Goal: Answer question/provide support: Share knowledge or assist other users

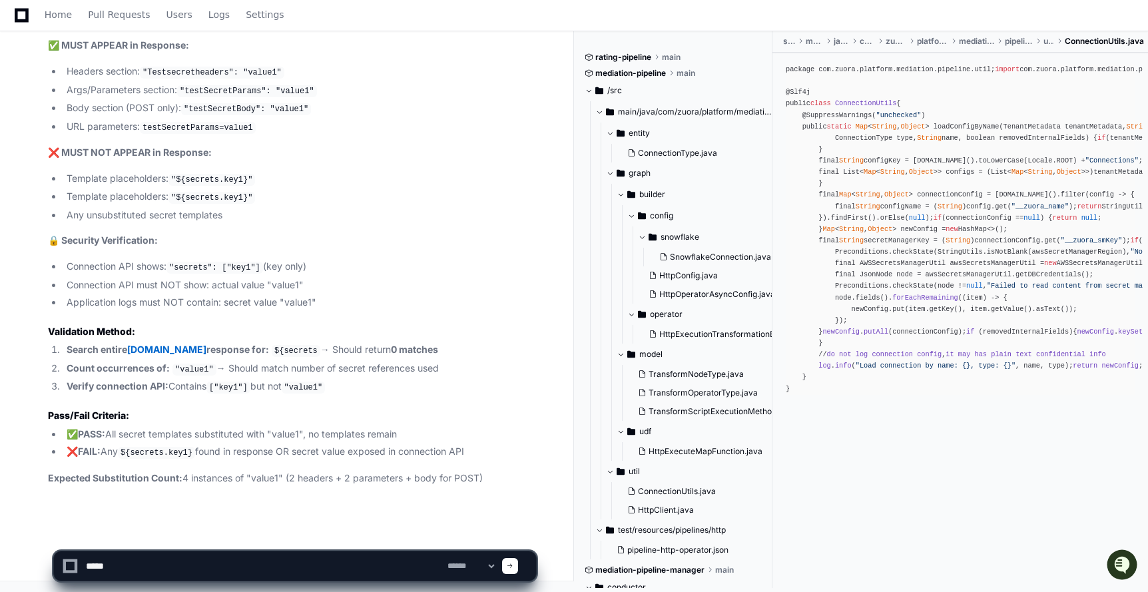
scroll to position [154, 0]
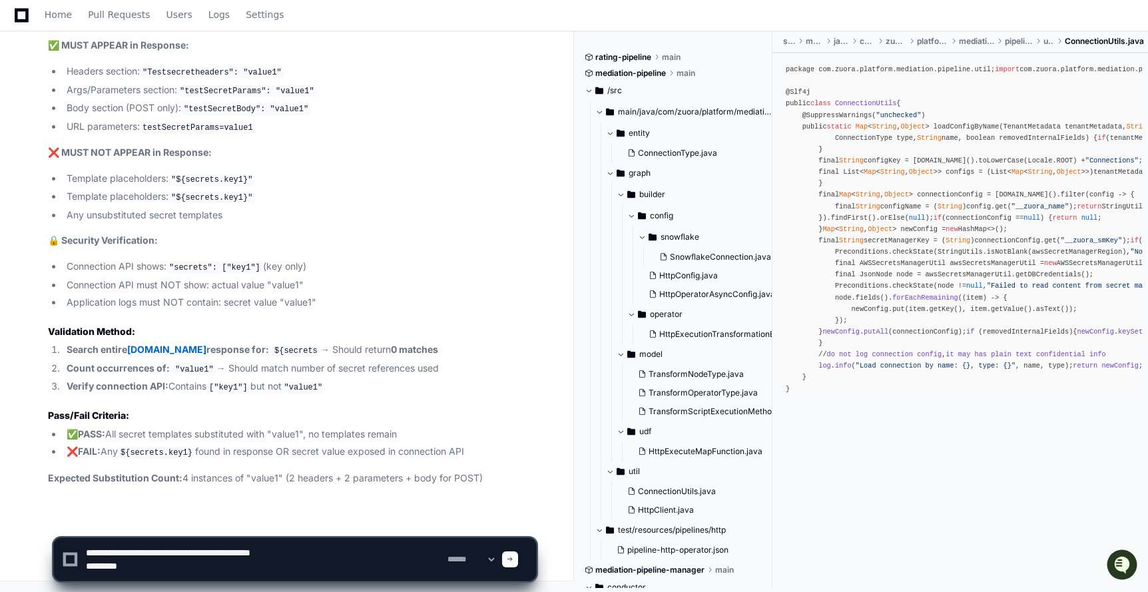
click at [88, 572] on textarea at bounding box center [264, 559] width 362 height 43
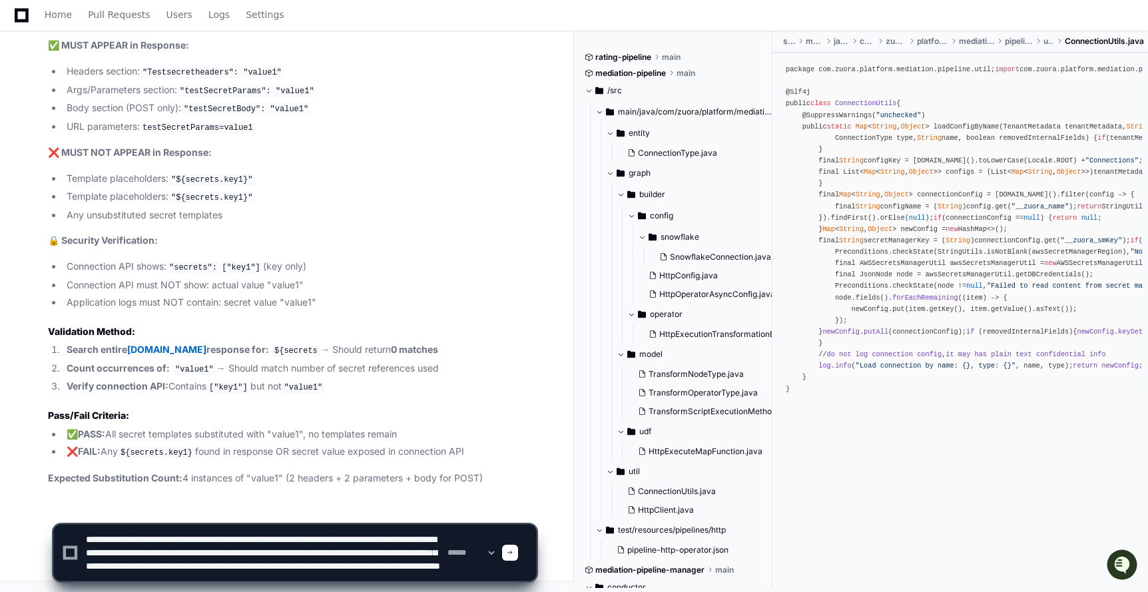
scroll to position [17, 0]
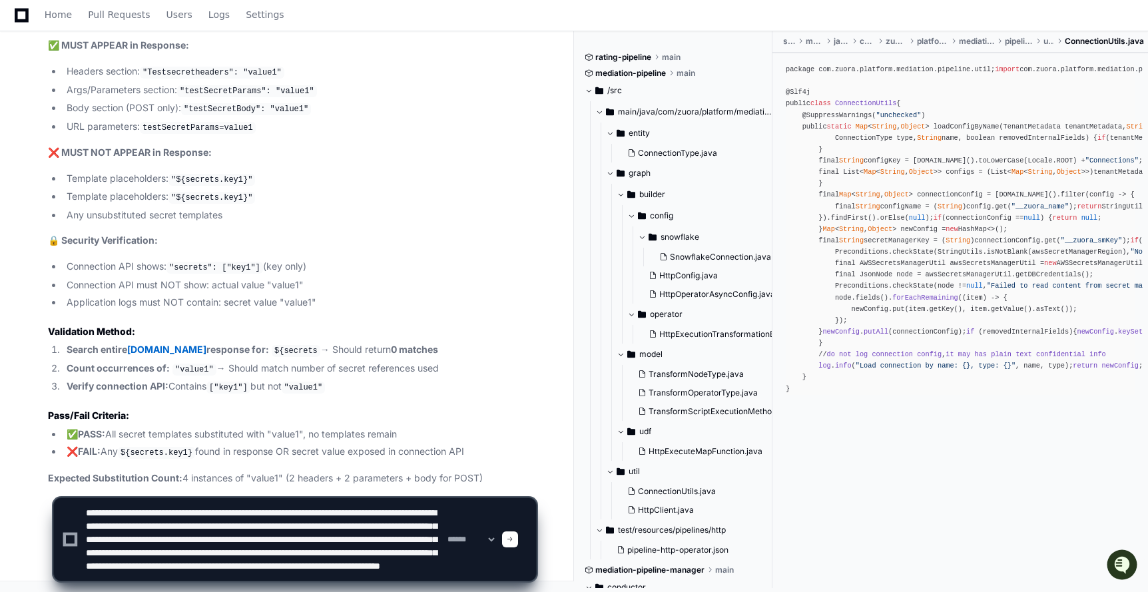
paste textarea "**********"
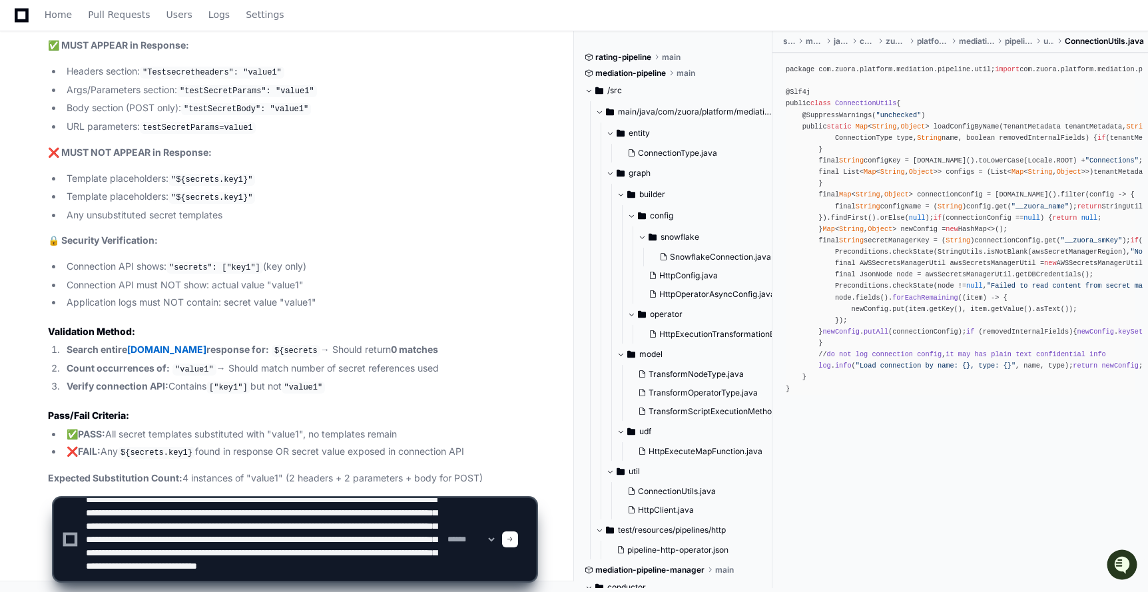
scroll to position [31, 0]
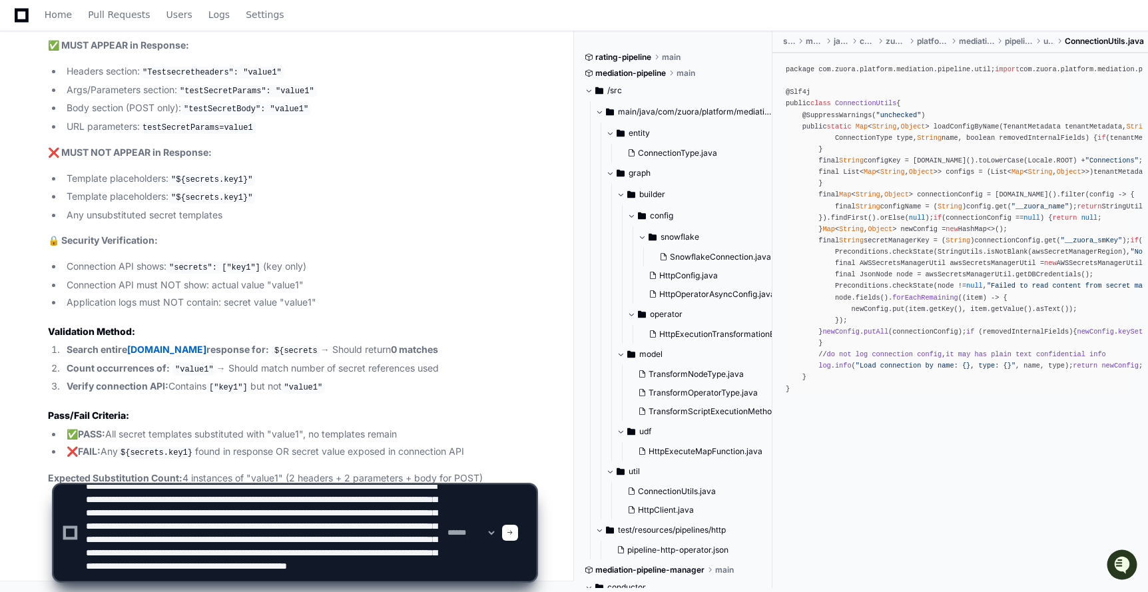
type textarea "**********"
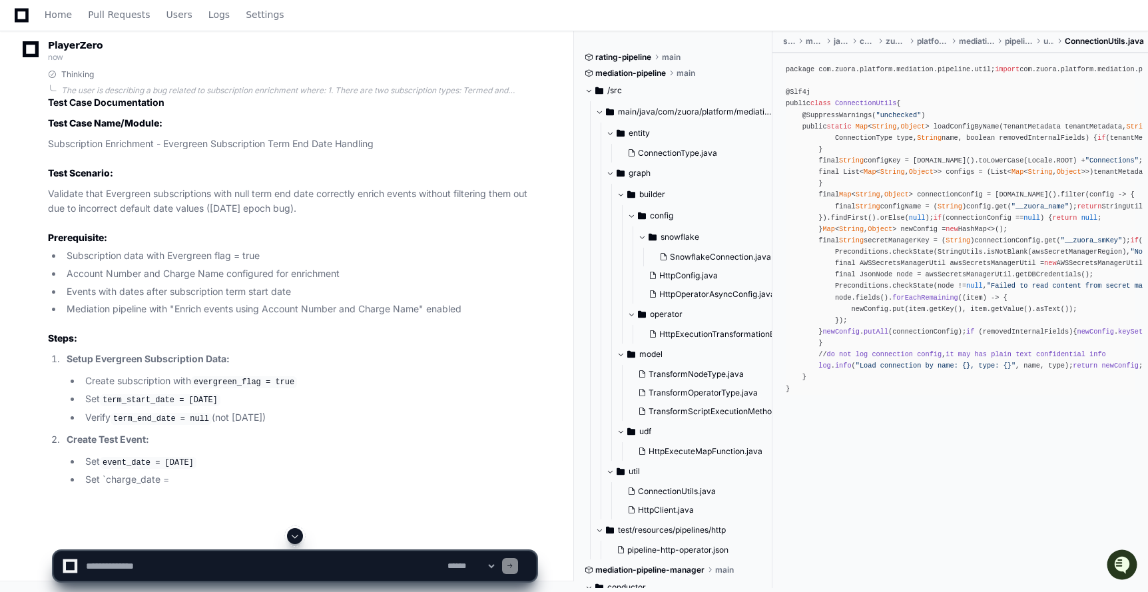
scroll to position [28710, 0]
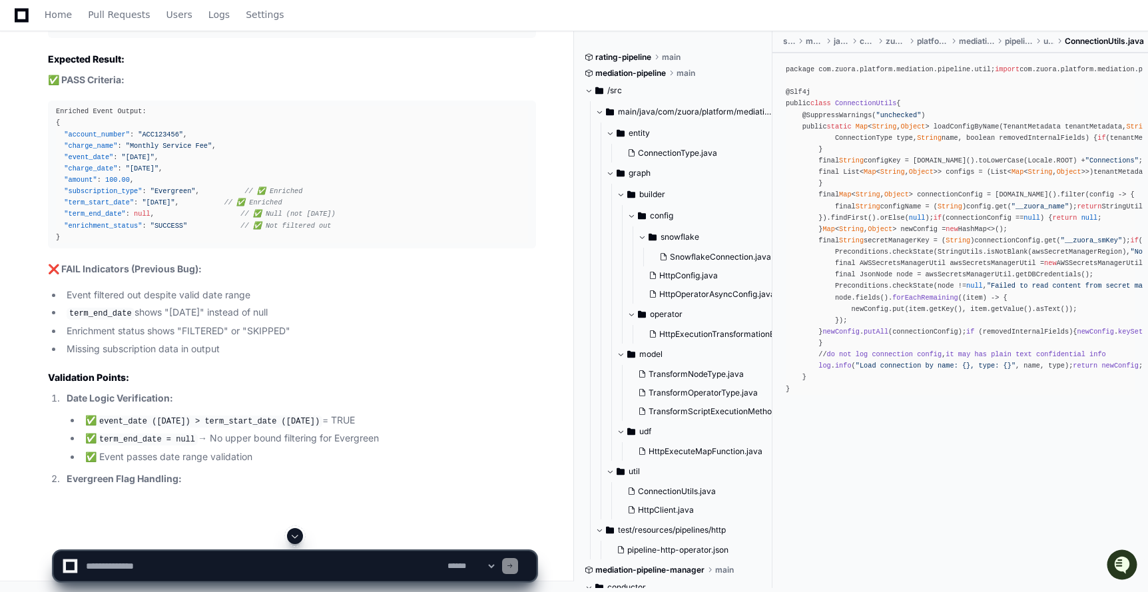
drag, startPoint x: 46, startPoint y: 254, endPoint x: 159, endPoint y: 254, distance: 112.6
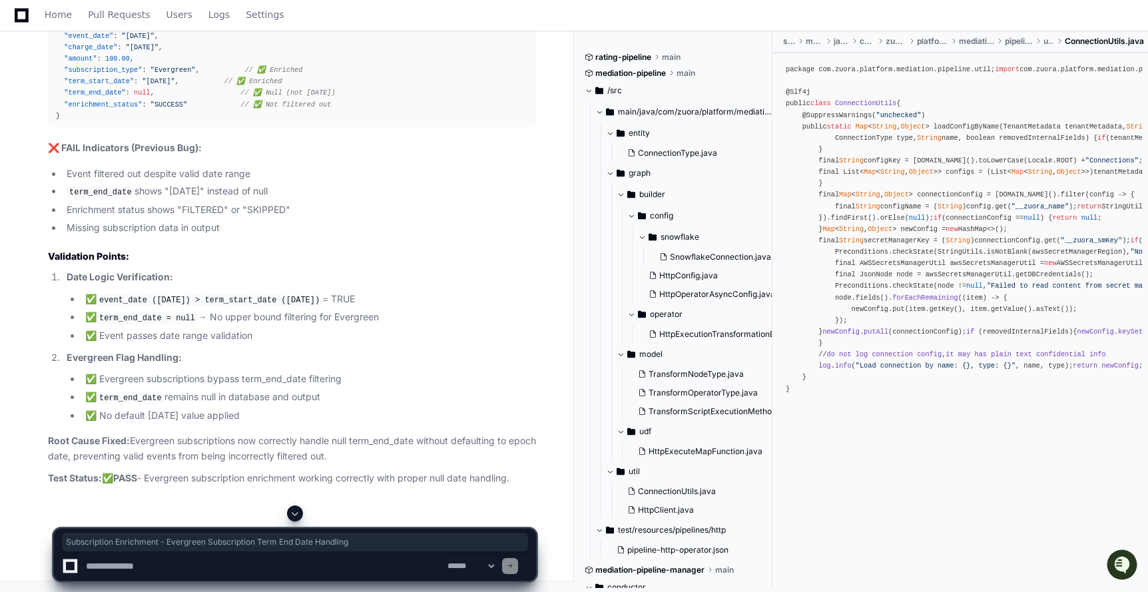
copy p "Subscription Enrichment - Evergreen Subscription Term End Date Handling"
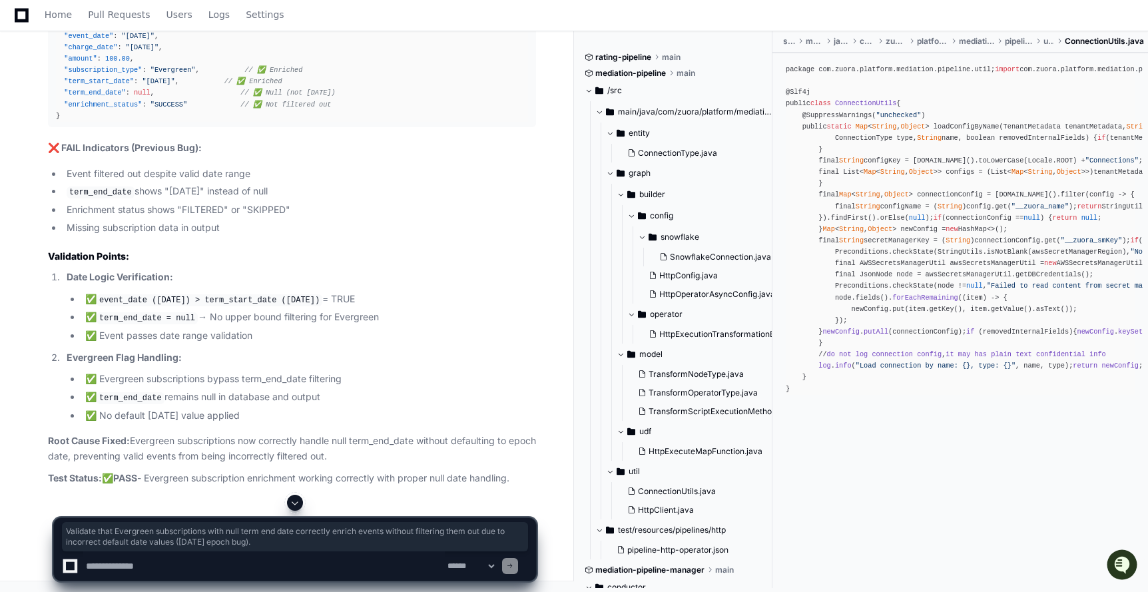
drag, startPoint x: 43, startPoint y: 305, endPoint x: 353, endPoint y: 317, distance: 310.6
copy p "Validate that Evergreen subscriptions with null term end date correctly enrich …"
drag, startPoint x: 64, startPoint y: 231, endPoint x: 455, endPoint y: 297, distance: 396.5
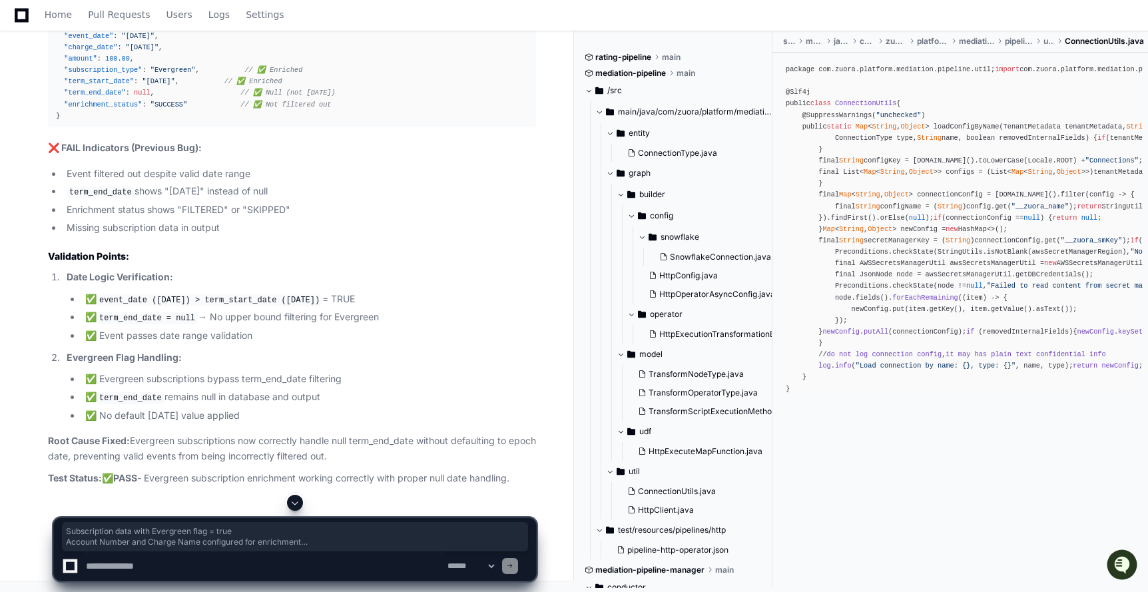
copy article "Subscription data with Evergreen flag = true Account Number and Charge Name con…"
drag, startPoint x: 68, startPoint y: 127, endPoint x: 331, endPoint y: 383, distance: 367.4
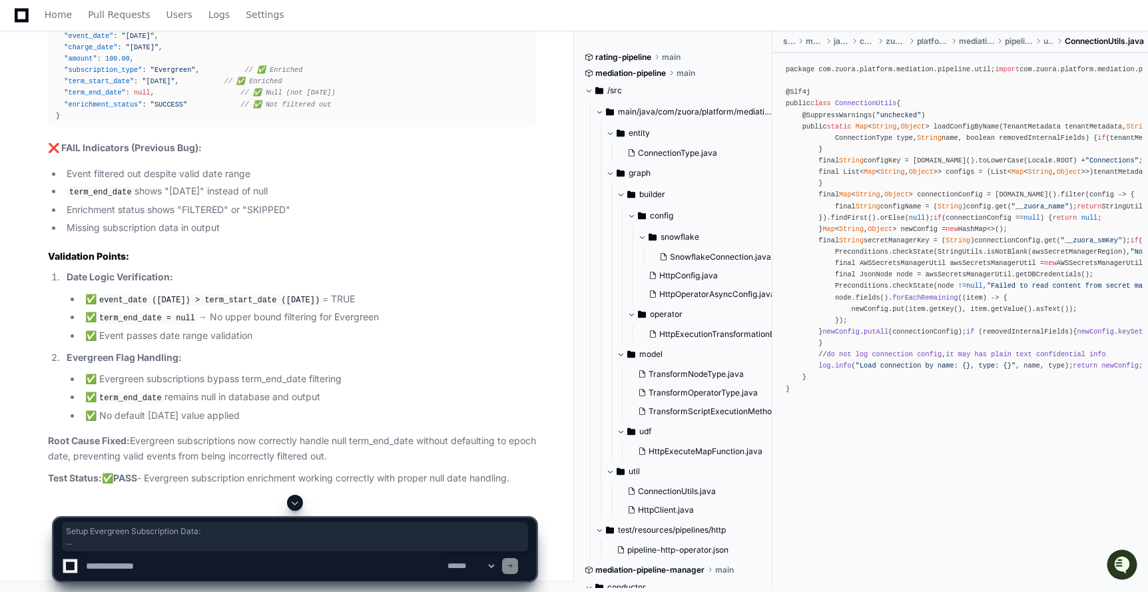
copy ol "Setup Evergreen Subscription Data: Create subscription with evergreen_flag = tr…"
click at [153, 563] on textarea at bounding box center [264, 565] width 362 height 29
type textarea "**********"
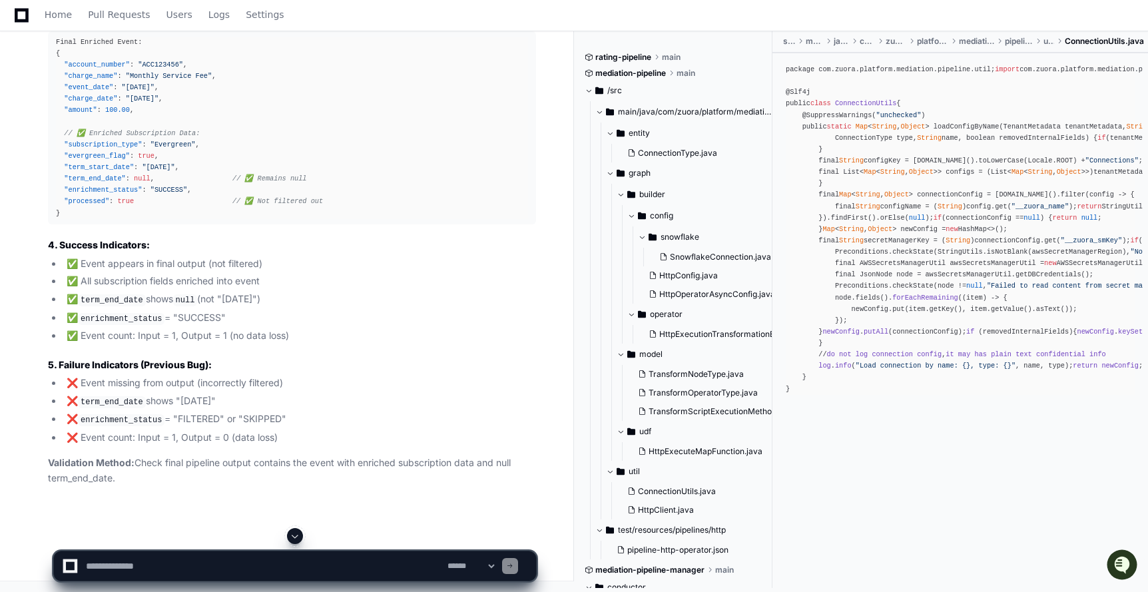
scroll to position [30925, 0]
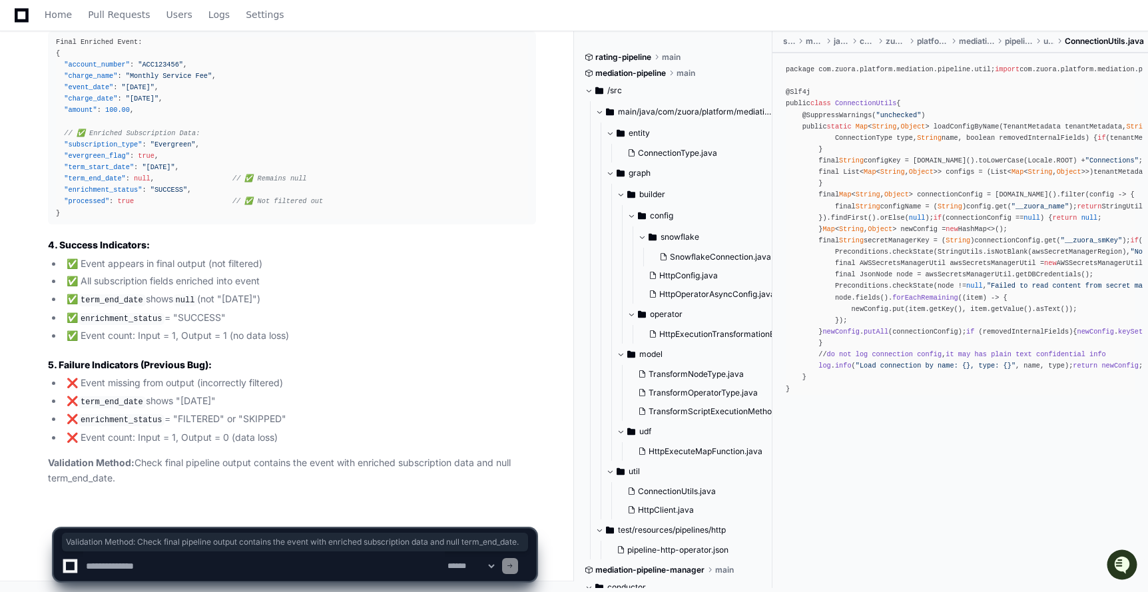
drag, startPoint x: 47, startPoint y: 465, endPoint x: 115, endPoint y: 477, distance: 68.3
click at [115, 477] on div "Thinking The user wants me to provide the expected result in a draft form for t…" at bounding box center [278, 115] width 515 height 742
click at [159, 561] on textarea at bounding box center [264, 565] width 362 height 29
type textarea "**********"
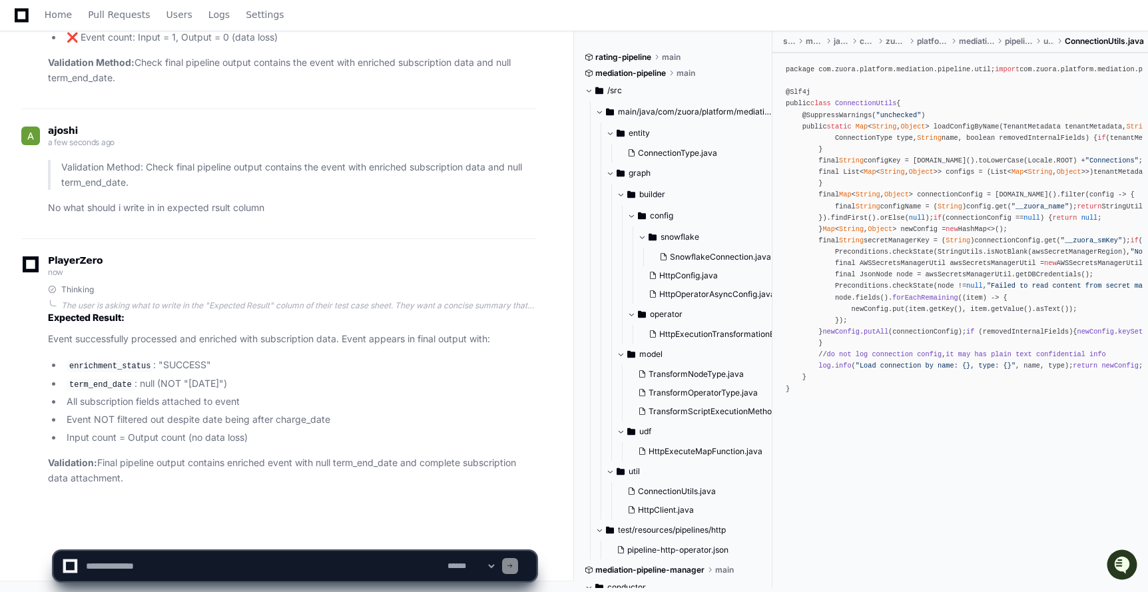
scroll to position [31324, 0]
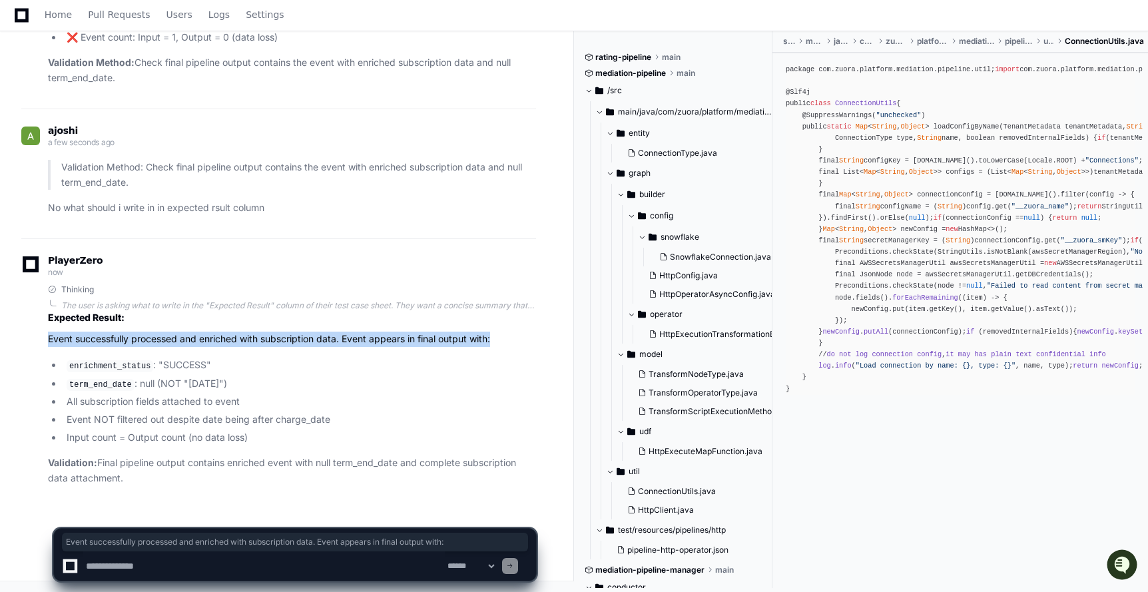
drag, startPoint x: 47, startPoint y: 337, endPoint x: 190, endPoint y: 352, distance: 143.9
click at [190, 352] on div "Thinking The user is asking what to write in the "Expected Result" column of th…" at bounding box center [278, 385] width 515 height 202
copy article "Event successfully processed and enriched with subscription data. Event appears…"
